Goal: Find specific page/section: Find specific page/section

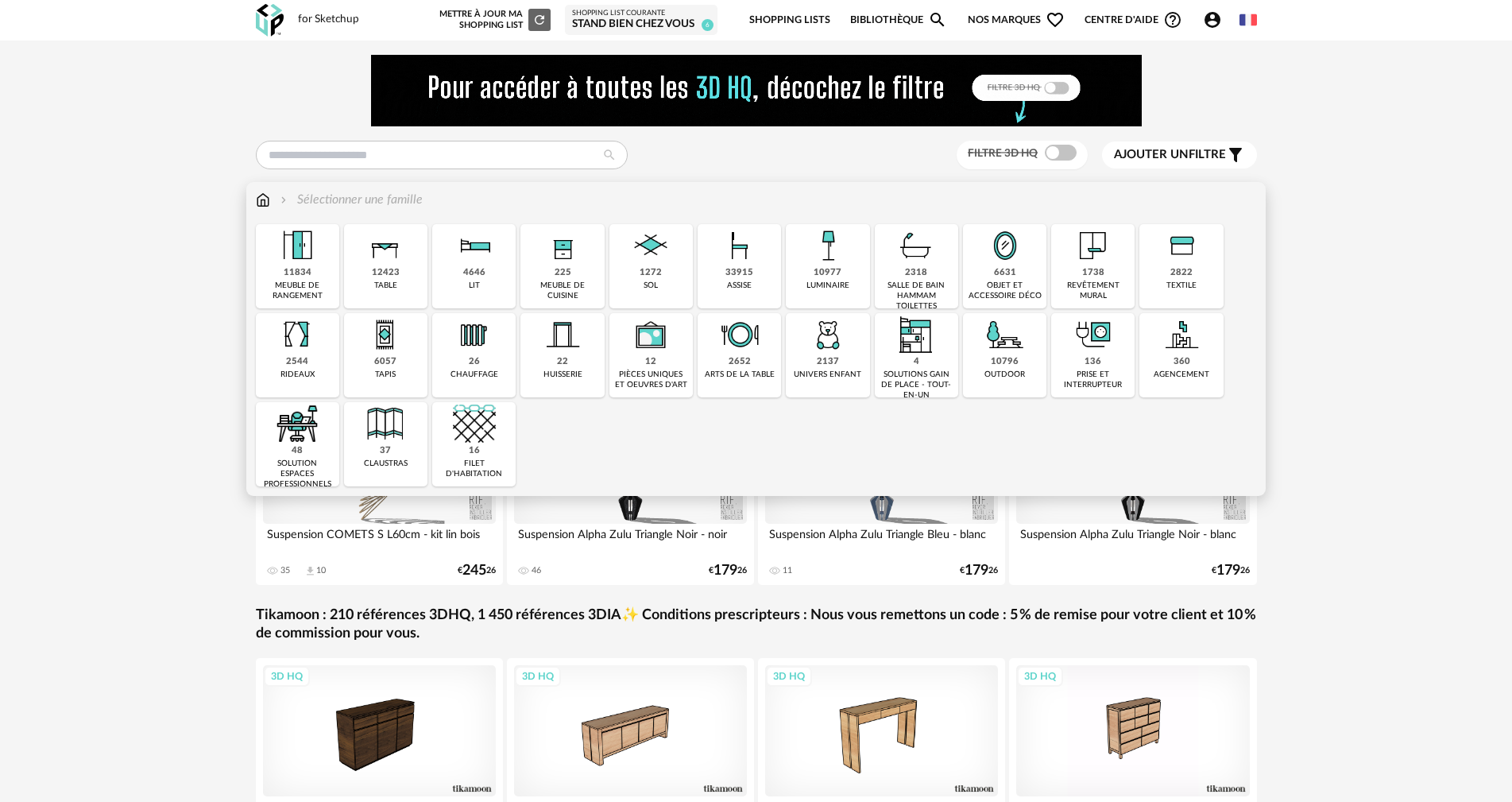
click at [821, 235] on img at bounding box center [828, 246] width 43 height 43
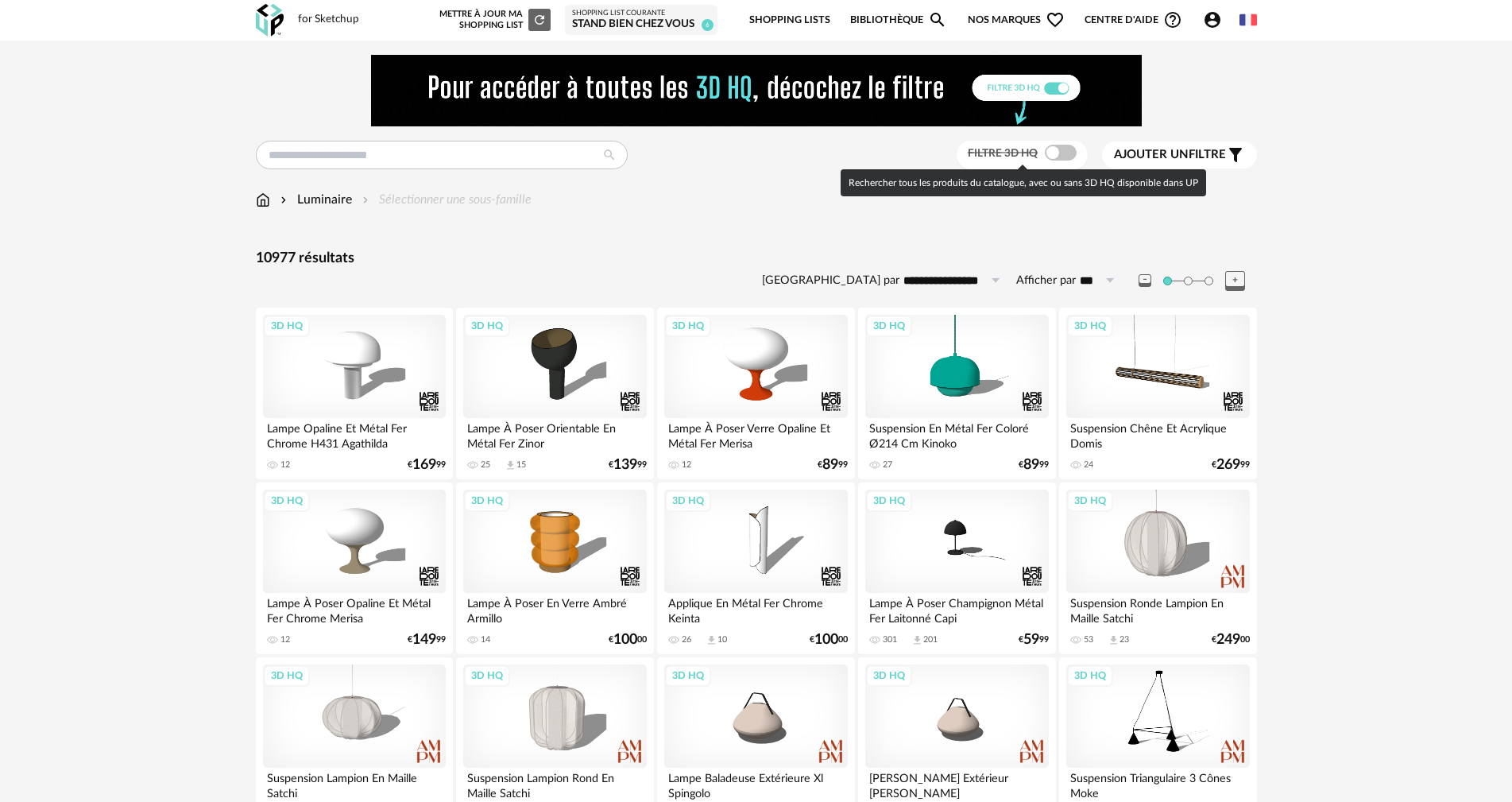
click at [1068, 154] on span at bounding box center [1061, 152] width 32 height 16
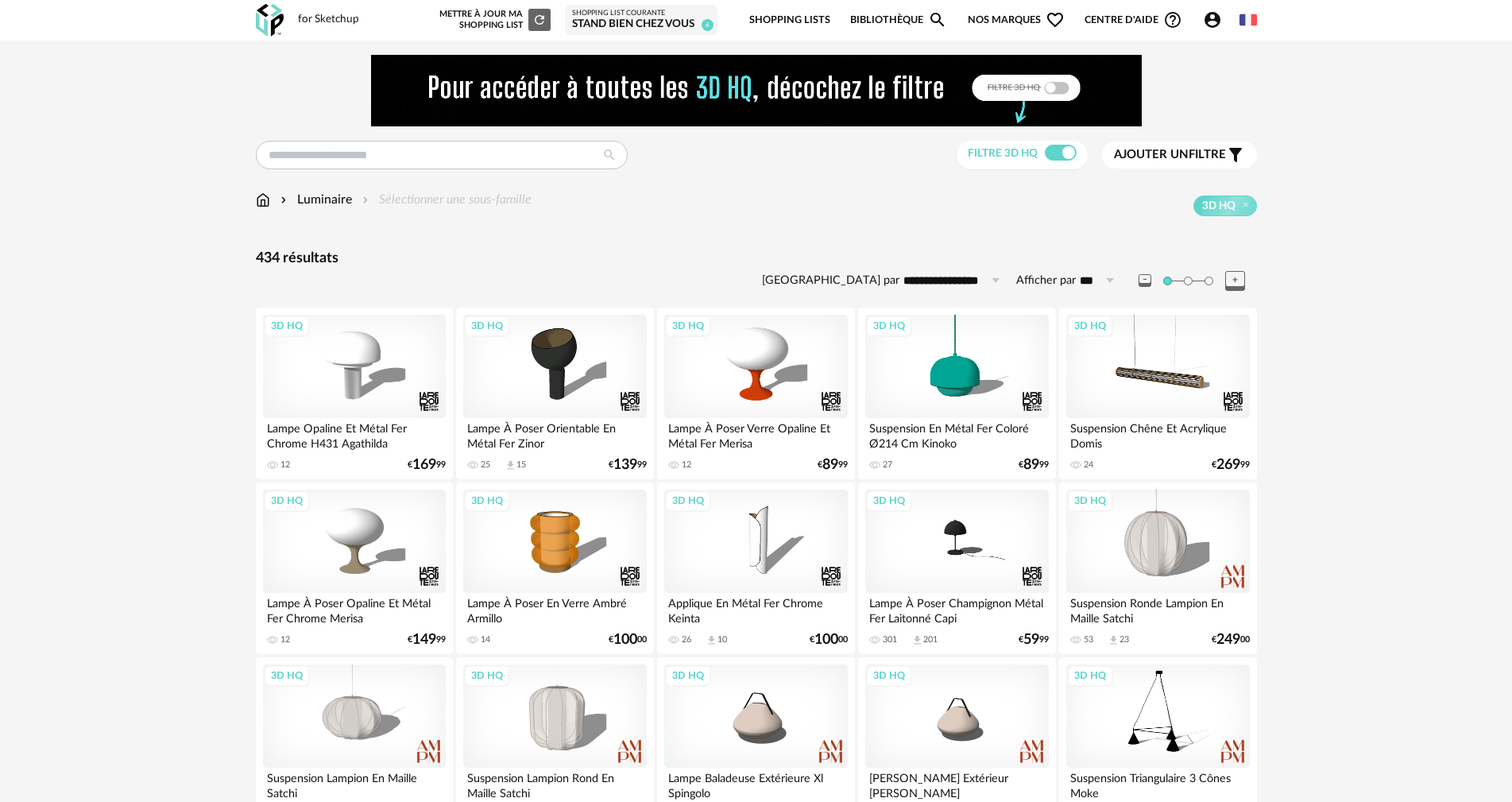
click at [1191, 153] on span "Ajouter un filtre" at bounding box center [1170, 155] width 112 height 16
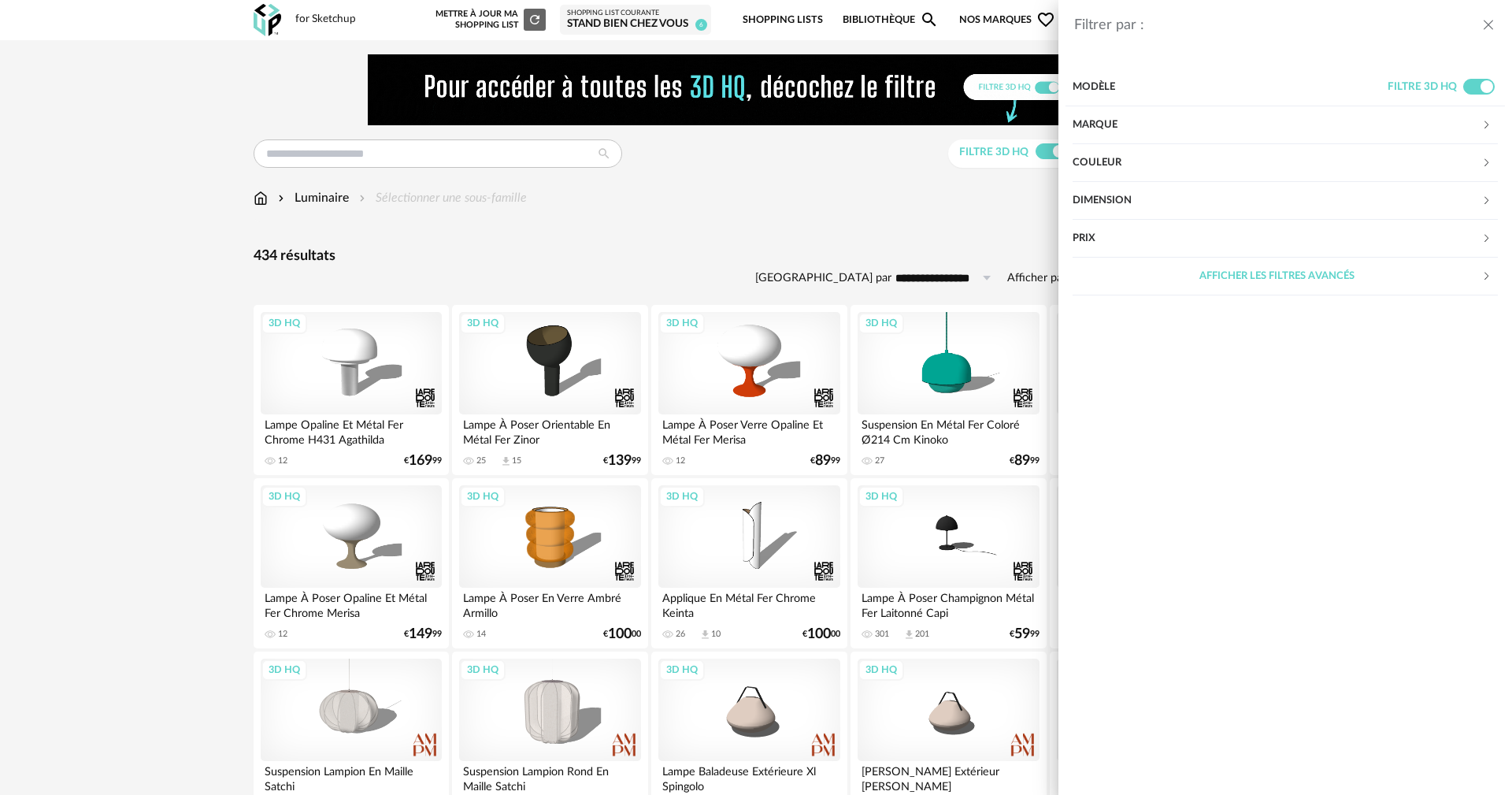
click at [1097, 124] on div "Marque" at bounding box center [1277, 125] width 409 height 38
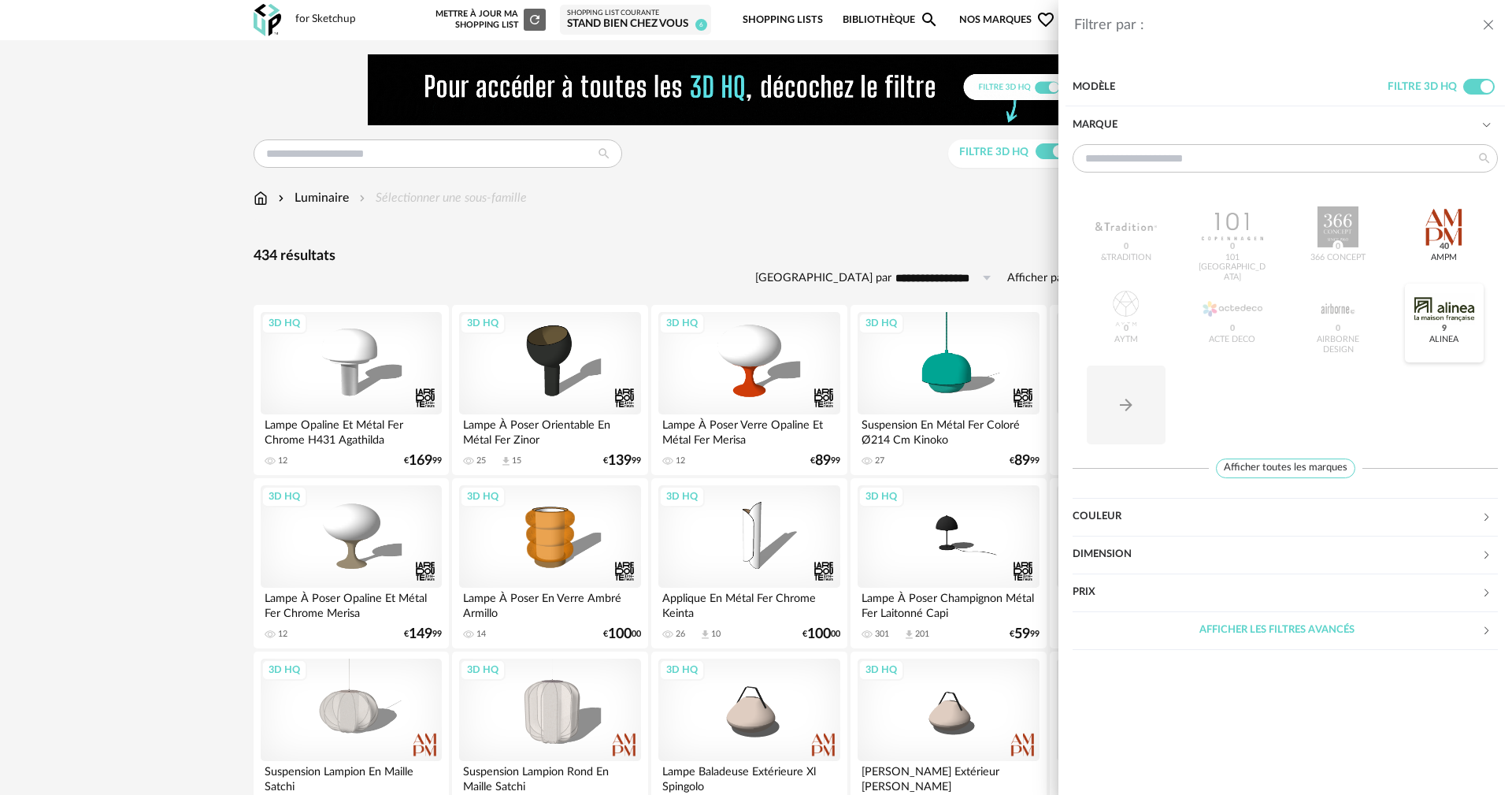
click at [1459, 311] on div at bounding box center [1444, 309] width 62 height 41
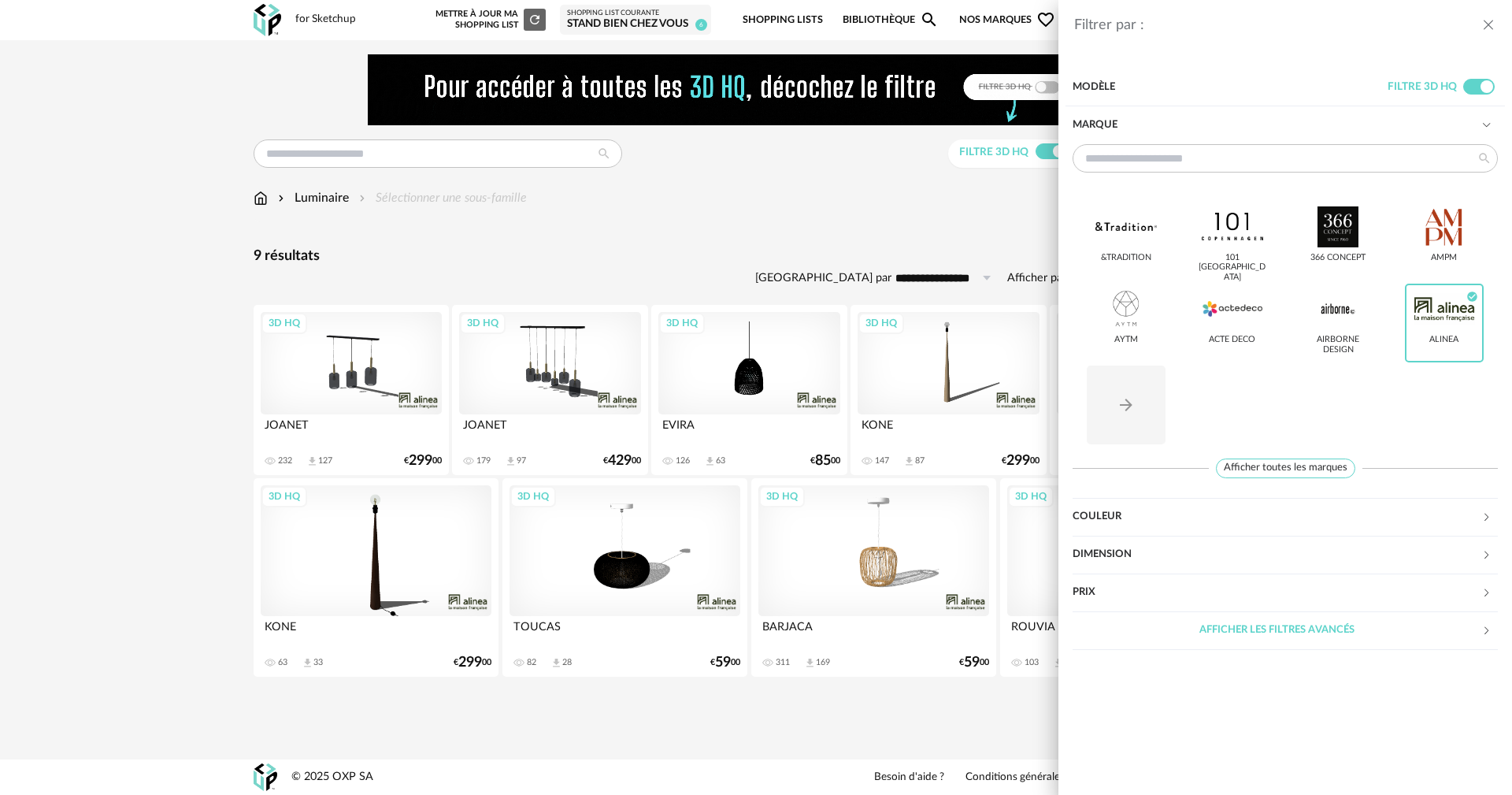
click at [152, 363] on div "Filtrer par : Modèle Filtre 3D HQ Marque &tradition 101 [GEOGRAPHIC_DATA] 366 C…" at bounding box center [756, 397] width 1512 height 795
